Goal: Task Accomplishment & Management: Manage account settings

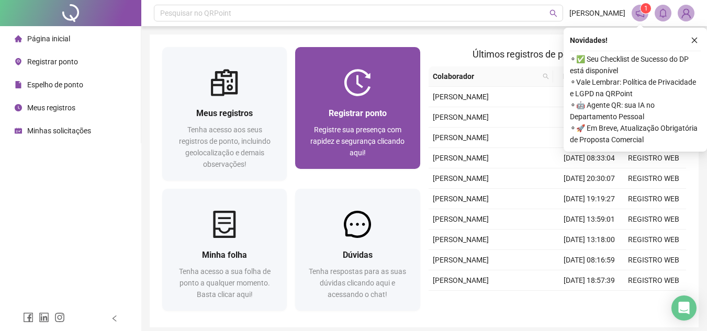
click at [350, 127] on span "Registre sua presença com rapidez e segurança clicando aqui!" at bounding box center [357, 141] width 94 height 31
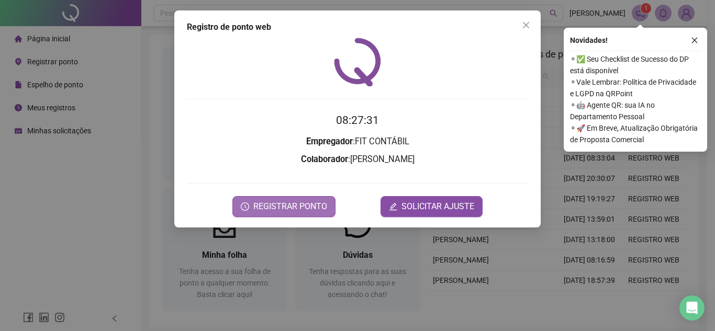
click at [305, 204] on span "REGISTRAR PONTO" at bounding box center [290, 206] width 74 height 13
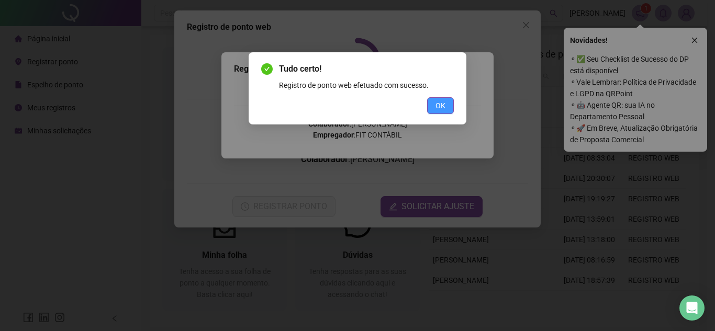
click at [447, 106] on button "OK" at bounding box center [440, 105] width 27 height 17
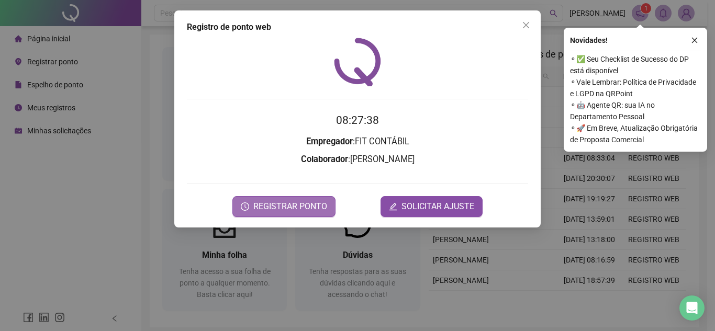
click at [280, 207] on span "REGISTRAR PONTO" at bounding box center [290, 206] width 74 height 13
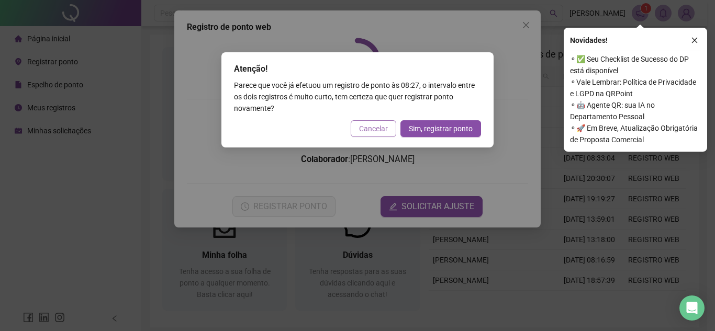
click at [369, 125] on span "Cancelar" at bounding box center [373, 129] width 29 height 12
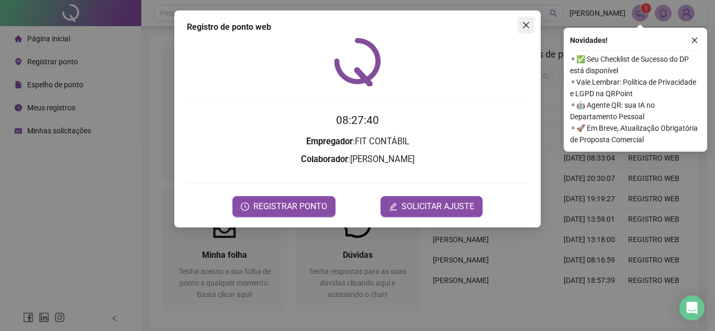
click at [528, 24] on icon "close" at bounding box center [526, 25] width 8 height 8
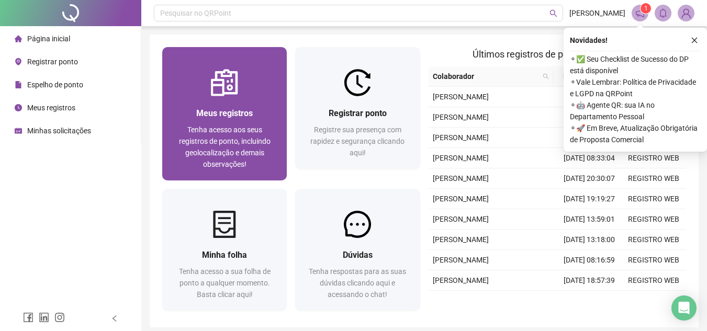
click at [203, 95] on div at bounding box center [224, 82] width 125 height 27
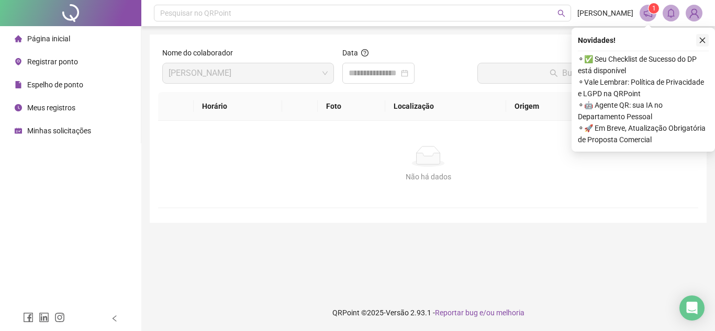
click at [706, 39] on icon "close" at bounding box center [702, 40] width 7 height 7
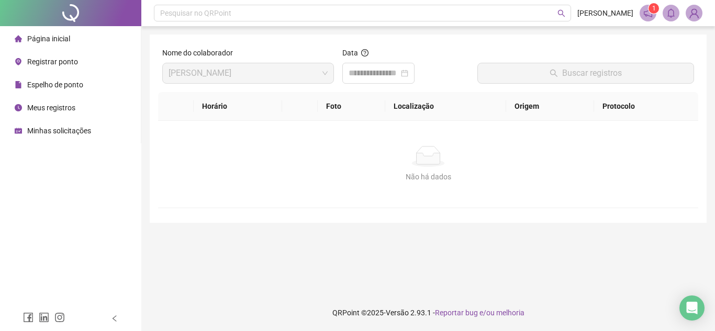
click at [90, 79] on li "Espelho de ponto" at bounding box center [70, 84] width 137 height 21
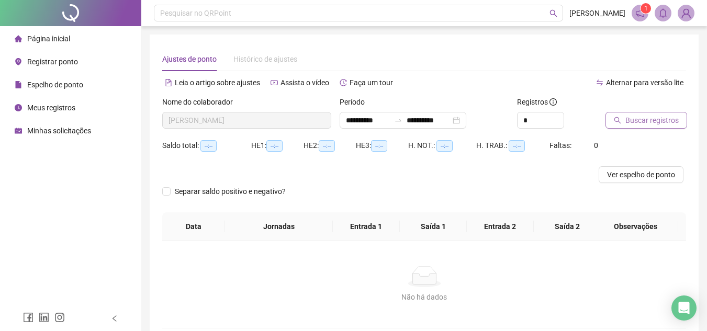
click at [620, 113] on button "Buscar registros" at bounding box center [647, 120] width 82 height 17
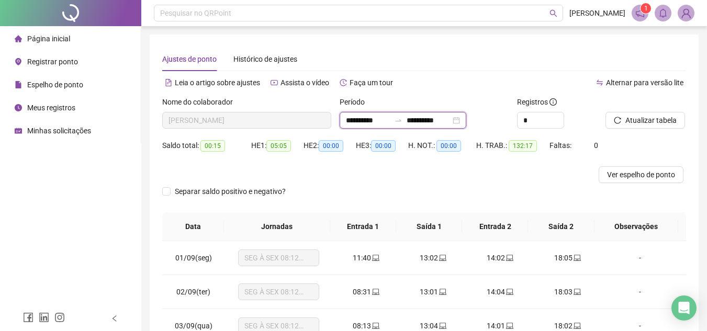
click at [428, 121] on input "**********" at bounding box center [429, 121] width 44 height 12
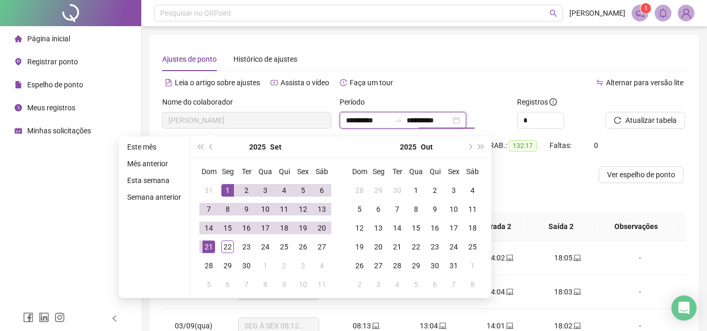
type input "**********"
click at [550, 180] on div at bounding box center [358, 174] width 393 height 17
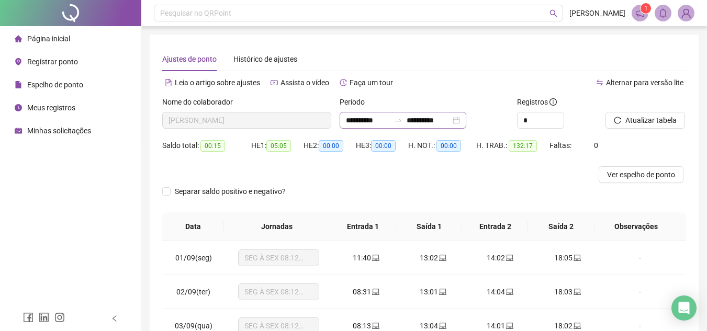
click at [407, 117] on div at bounding box center [398, 120] width 17 height 8
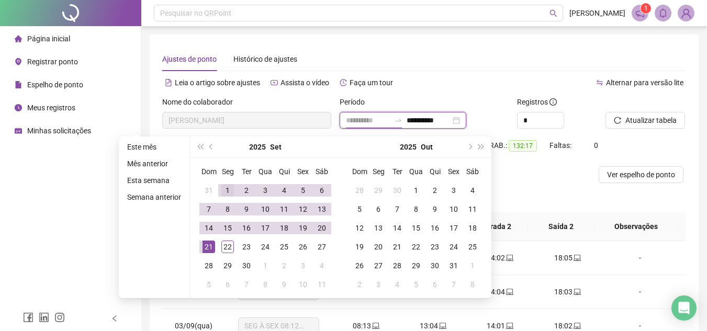
type input "**********"
click at [230, 189] on div "1" at bounding box center [227, 190] width 13 height 13
type input "**********"
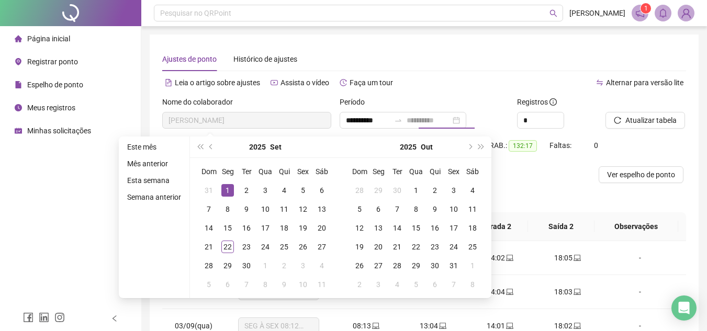
click at [221, 186] on div "1" at bounding box center [227, 190] width 13 height 13
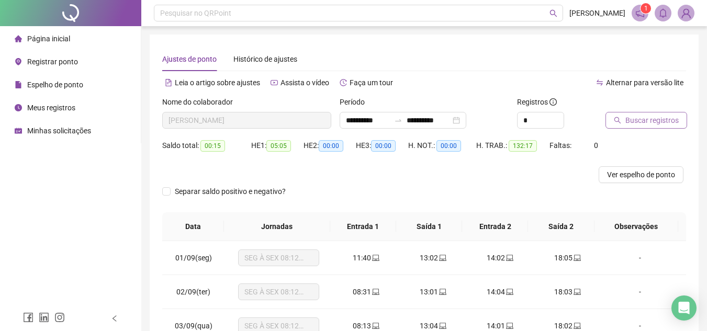
click at [665, 114] on button "Buscar registros" at bounding box center [647, 120] width 82 height 17
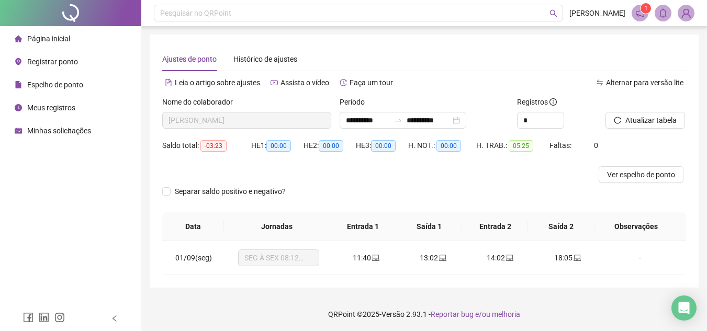
scroll to position [2, 0]
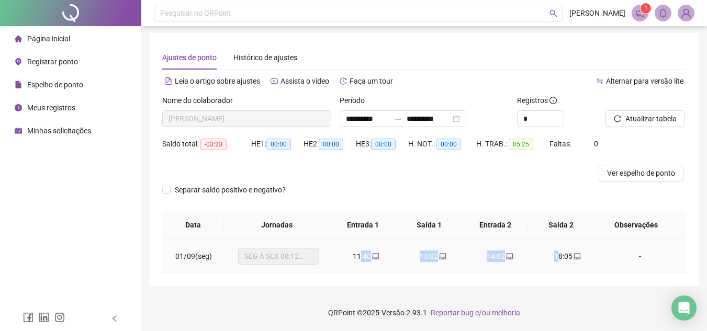
drag, startPoint x: 359, startPoint y: 252, endPoint x: 552, endPoint y: 253, distance: 193.2
click at [552, 253] on tr "01/09(seg) SEG À SEX 08:12 ÀS 18:00 - INTERV 12:00 ÀS 13:00 11:40 13:02 14:02 1…" at bounding box center [424, 257] width 524 height 34
drag, startPoint x: 564, startPoint y: 253, endPoint x: 583, endPoint y: 254, distance: 18.9
click at [583, 254] on div "18:05" at bounding box center [567, 257] width 50 height 12
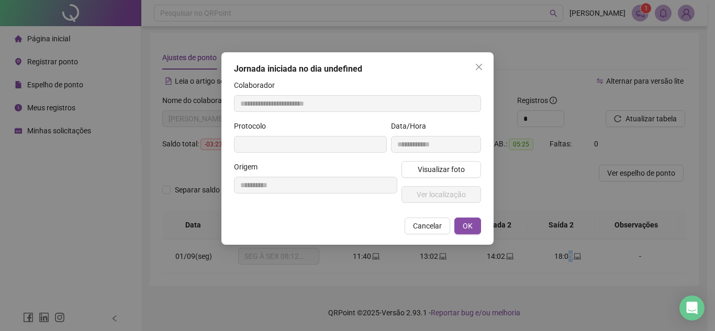
type input "**********"
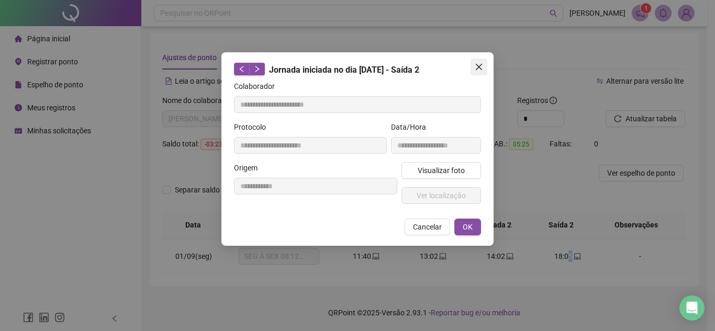
click at [486, 69] on span "Close" at bounding box center [479, 67] width 17 height 8
